Goal: Task Accomplishment & Management: Use online tool/utility

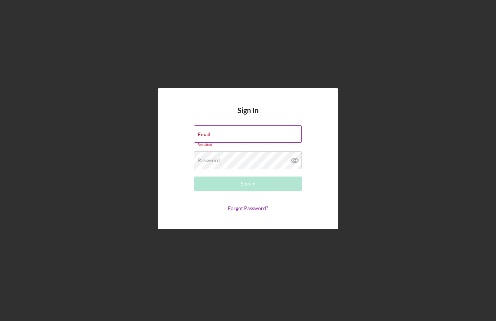
click at [203, 137] on label "Email" at bounding box center [204, 135] width 13 height 6
click at [203, 143] on input "Email" at bounding box center [248, 133] width 108 height 17
type input "[EMAIL_ADDRESS][DOMAIN_NAME]"
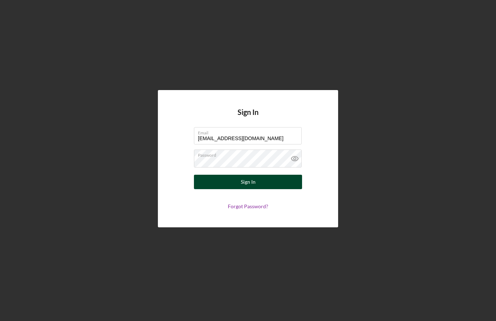
click at [233, 189] on button "Sign In" at bounding box center [248, 182] width 108 height 14
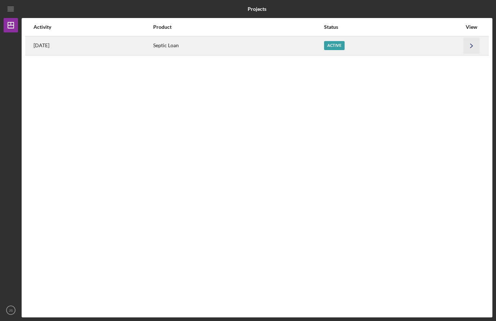
click at [471, 48] on icon "Icon/Navigate" at bounding box center [472, 46] width 16 height 16
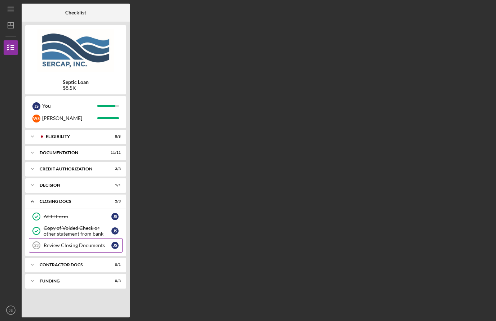
click at [115, 246] on div "J S" at bounding box center [114, 245] width 7 height 7
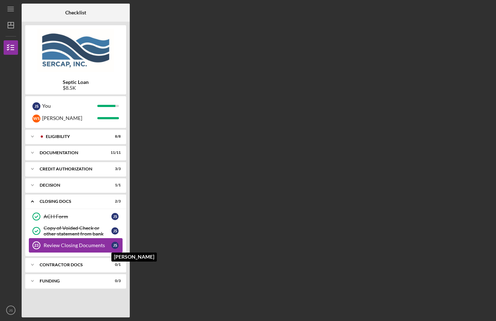
scroll to position [25, 0]
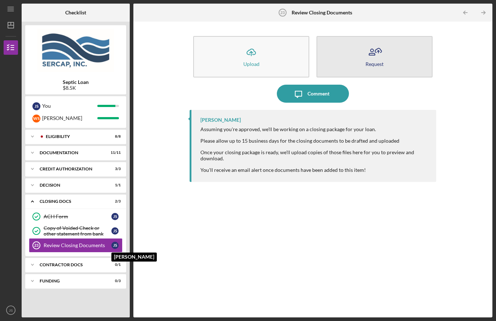
click at [397, 36] on button "Request" at bounding box center [375, 56] width 116 height 41
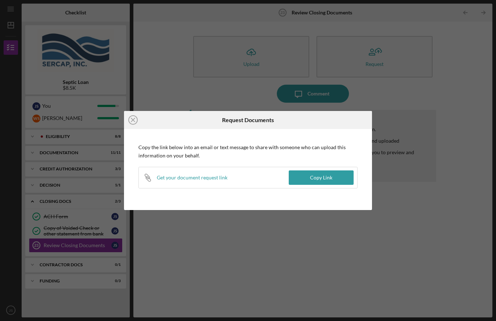
click at [173, 94] on div "Icon/Close Request Documents Copy the link below into an email or text message …" at bounding box center [248, 160] width 496 height 321
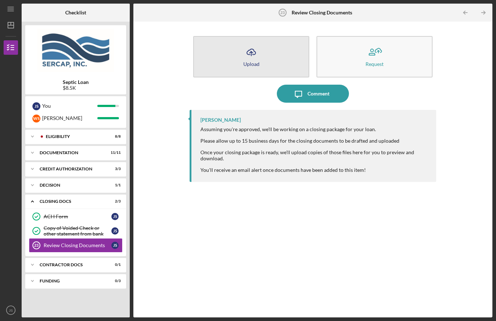
click at [229, 43] on button "Icon/Upload Upload" at bounding box center [251, 56] width 116 height 41
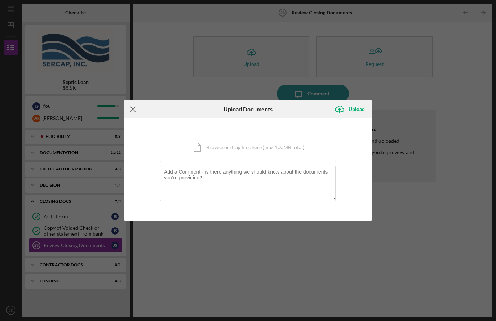
click at [130, 112] on icon "Icon/Menu Close" at bounding box center [133, 109] width 18 height 18
